Goal: Task Accomplishment & Management: Use online tool/utility

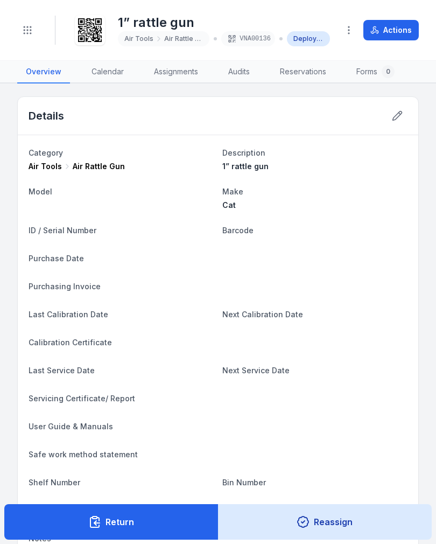
click at [24, 31] on circle "Toggle navigation" at bounding box center [24, 30] width 1 height 1
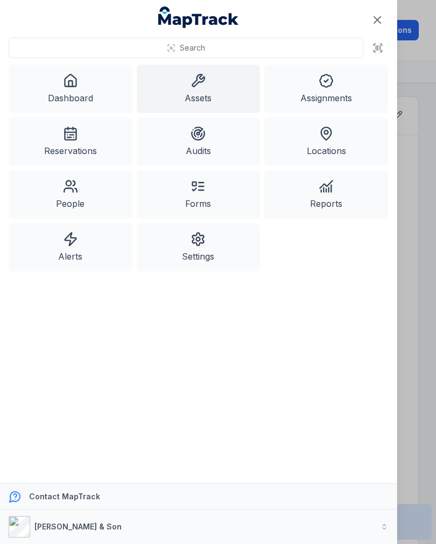
click at [177, 86] on link "Assets" at bounding box center [199, 89] width 124 height 48
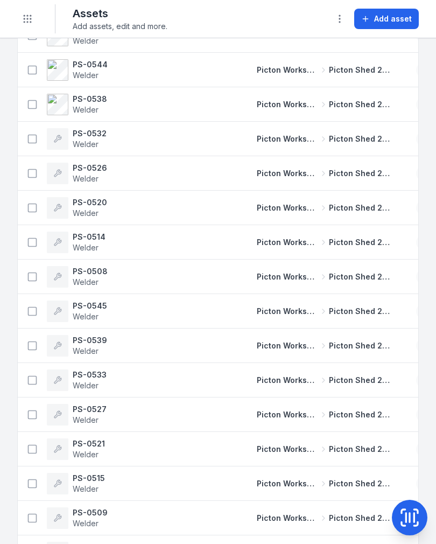
click at [33, 27] on button "Toggle Navigation" at bounding box center [27, 19] width 20 height 20
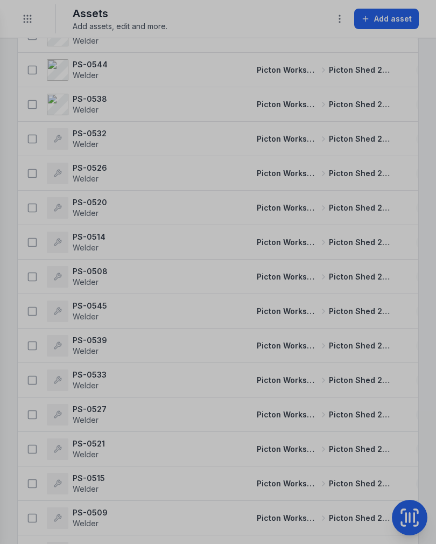
scroll to position [1883, 0]
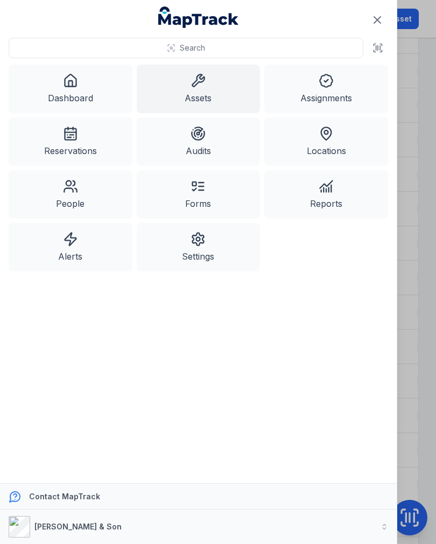
click at [340, 88] on link "Assignments" at bounding box center [326, 89] width 124 height 48
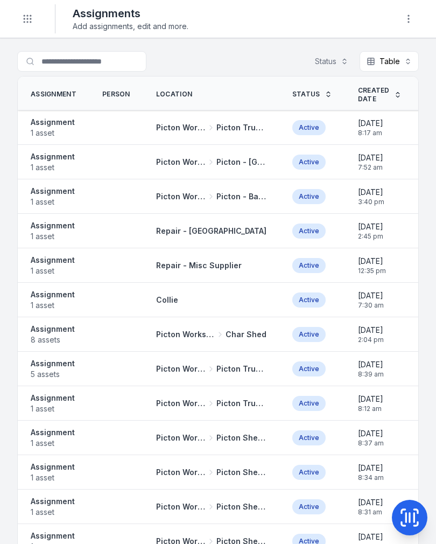
click at [413, 520] on icon at bounding box center [410, 518] width 22 height 22
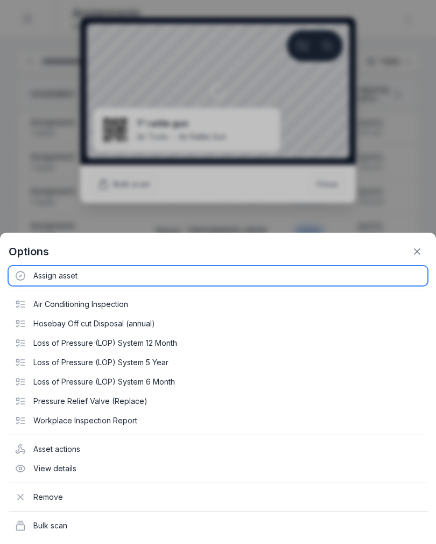
click at [54, 269] on div "Assign asset" at bounding box center [218, 275] width 419 height 19
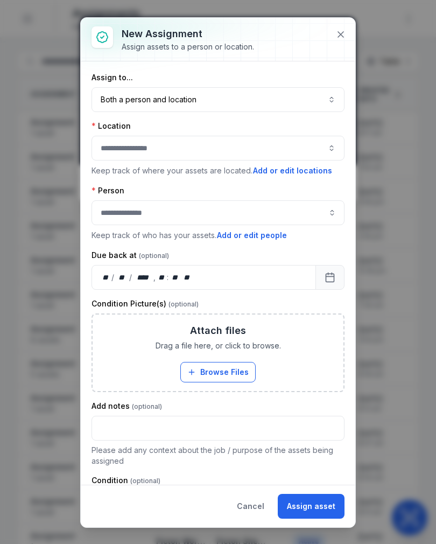
click at [263, 96] on button "Both a person and location ****" at bounding box center [218, 99] width 253 height 25
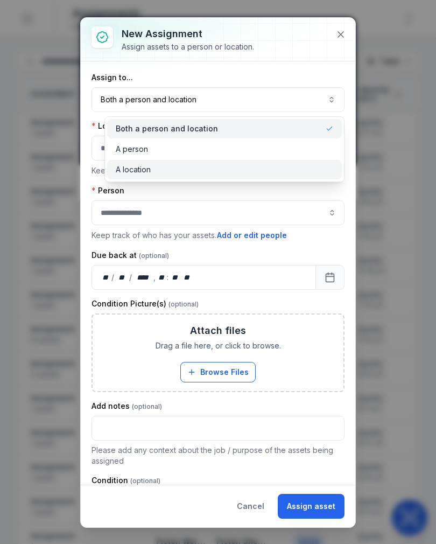
click at [259, 177] on div "A location" at bounding box center [224, 169] width 235 height 19
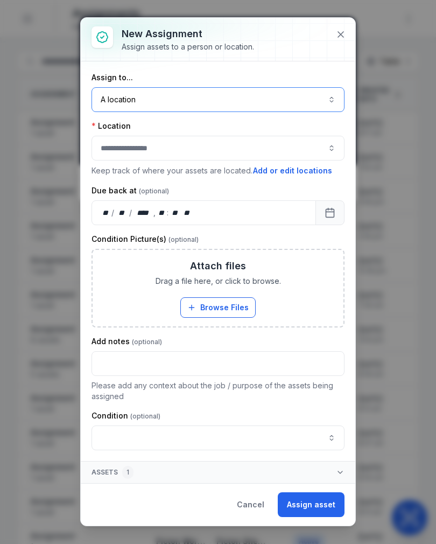
click at [268, 153] on button "button" at bounding box center [218, 148] width 253 height 25
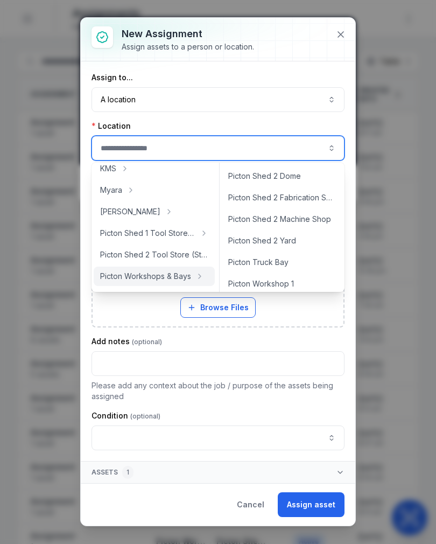
scroll to position [368, 0]
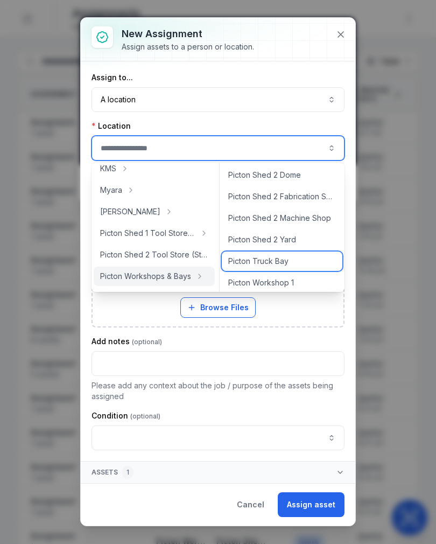
click at [285, 264] on span "Picton Truck Bay" at bounding box center [258, 261] width 60 height 11
type input "**********"
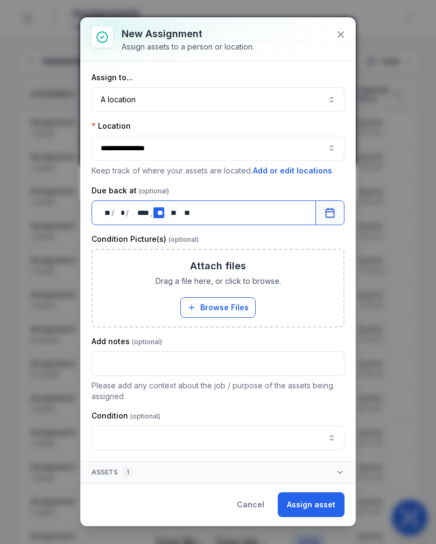
click at [156, 216] on div "** **" at bounding box center [158, 212] width 11 height 11
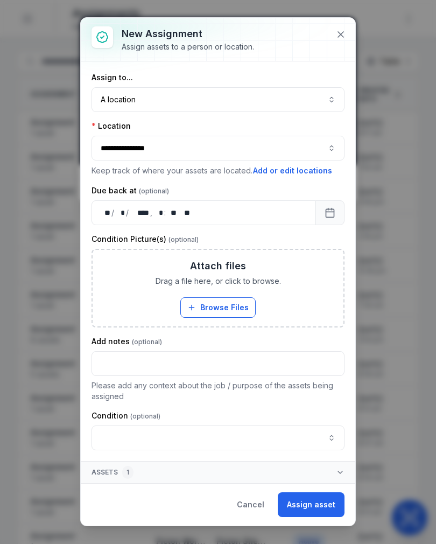
click at [344, 37] on icon at bounding box center [340, 34] width 5 height 5
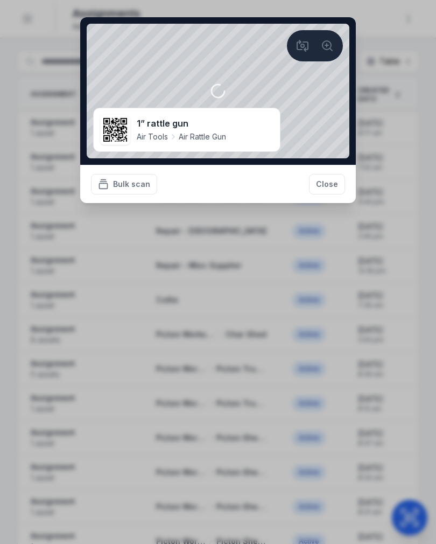
click at [340, 188] on button "Close" at bounding box center [327, 184] width 36 height 20
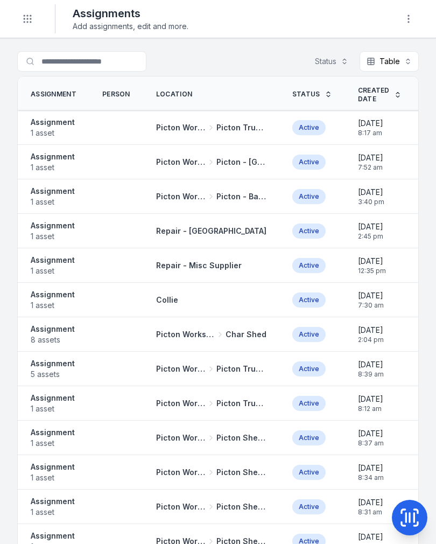
click at [24, 20] on icon "Toggle navigation" at bounding box center [27, 18] width 11 height 11
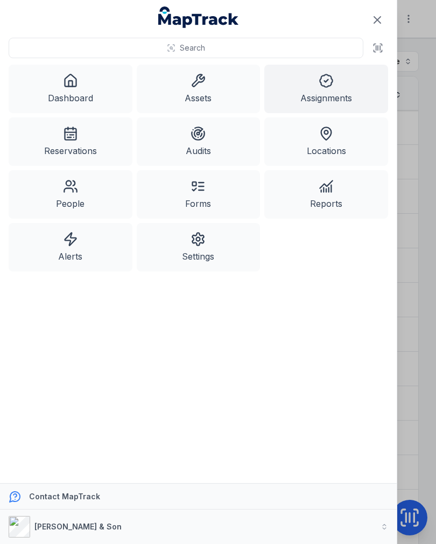
click at [65, 93] on link "Dashboard" at bounding box center [71, 89] width 124 height 48
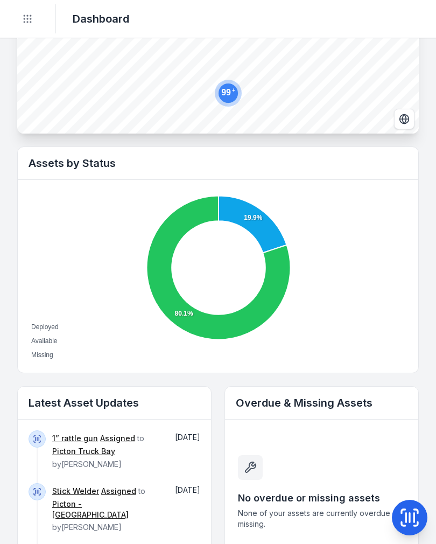
scroll to position [288, 0]
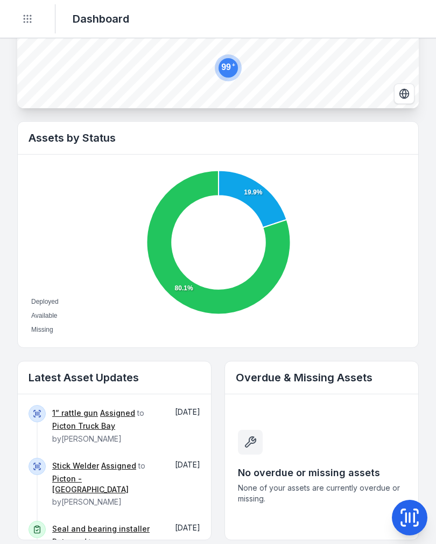
click at [79, 412] on link "1” rattle gun" at bounding box center [75, 413] width 46 height 11
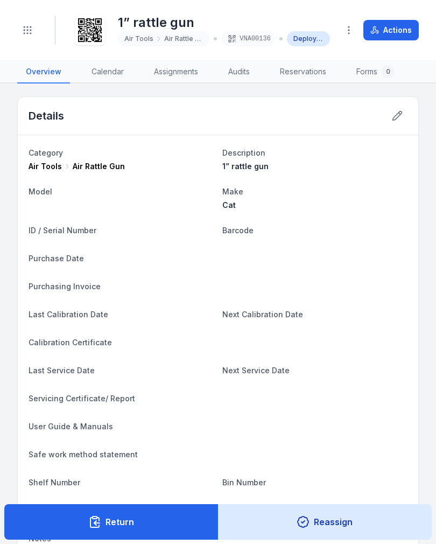
click at [172, 522] on button "Return" at bounding box center [111, 522] width 214 height 36
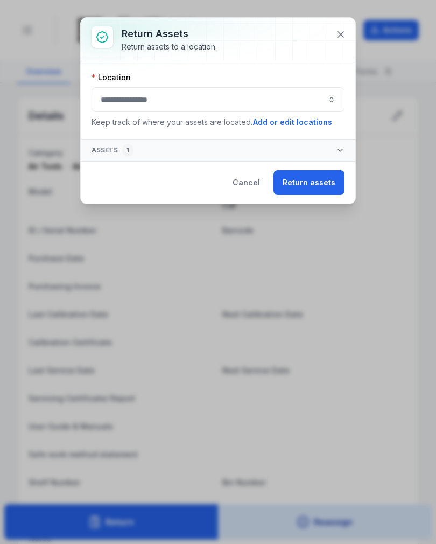
click at [258, 101] on button "button" at bounding box center [218, 99] width 253 height 25
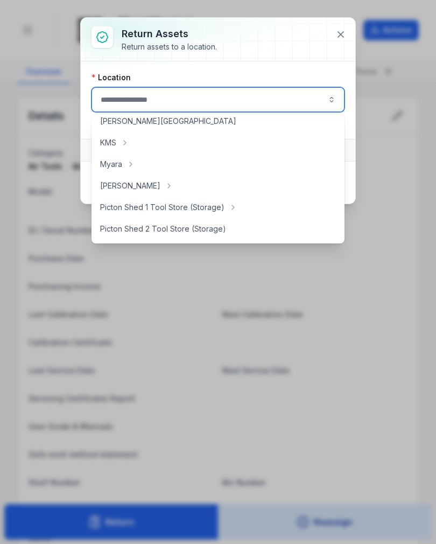
scroll to position [142, 0]
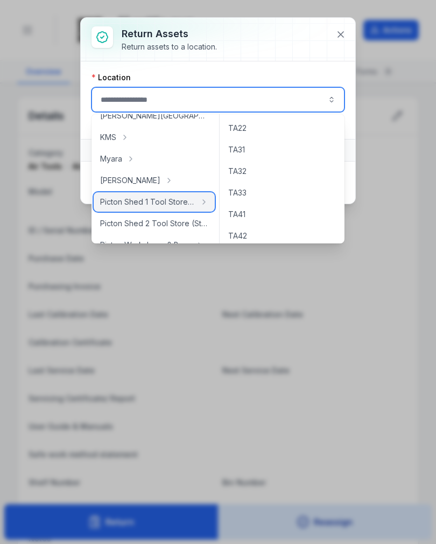
click at [182, 204] on span "Picton Shed 1 Tool Store (Storage)" at bounding box center [147, 202] width 95 height 11
type input "**********"
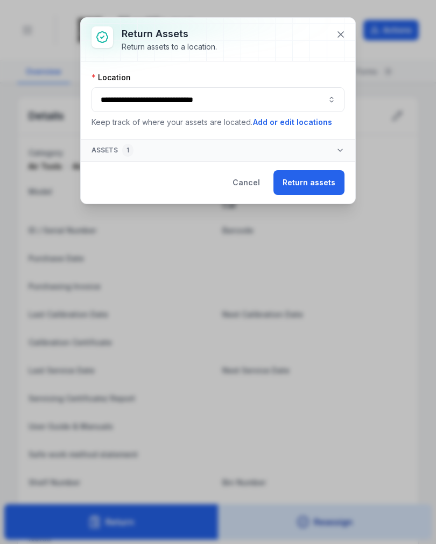
click at [317, 185] on button "Return assets" at bounding box center [309, 182] width 71 height 25
